Goal: Information Seeking & Learning: Learn about a topic

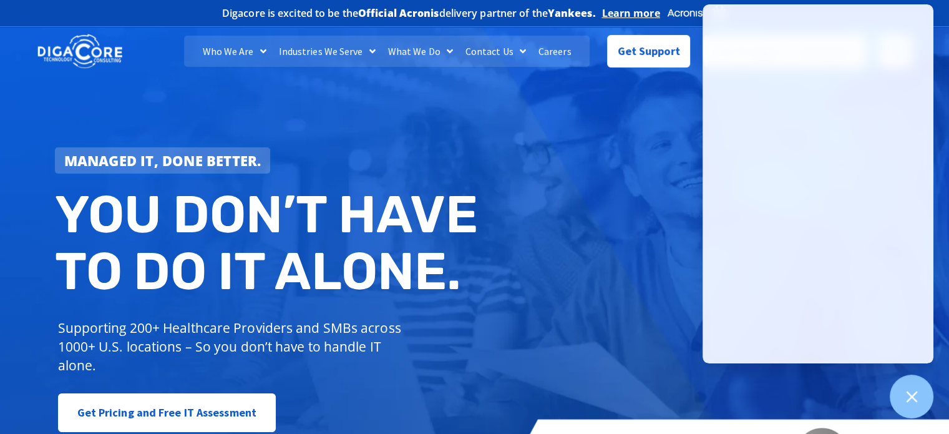
click at [239, 228] on h2 "You don’t have to do IT alone." at bounding box center [269, 243] width 429 height 114
click at [282, 233] on h2 "You don’t have to do IT alone." at bounding box center [269, 243] width 429 height 114
click at [269, 205] on h2 "You don’t have to do IT alone." at bounding box center [269, 243] width 429 height 114
